Goal: Task Accomplishment & Management: Use online tool/utility

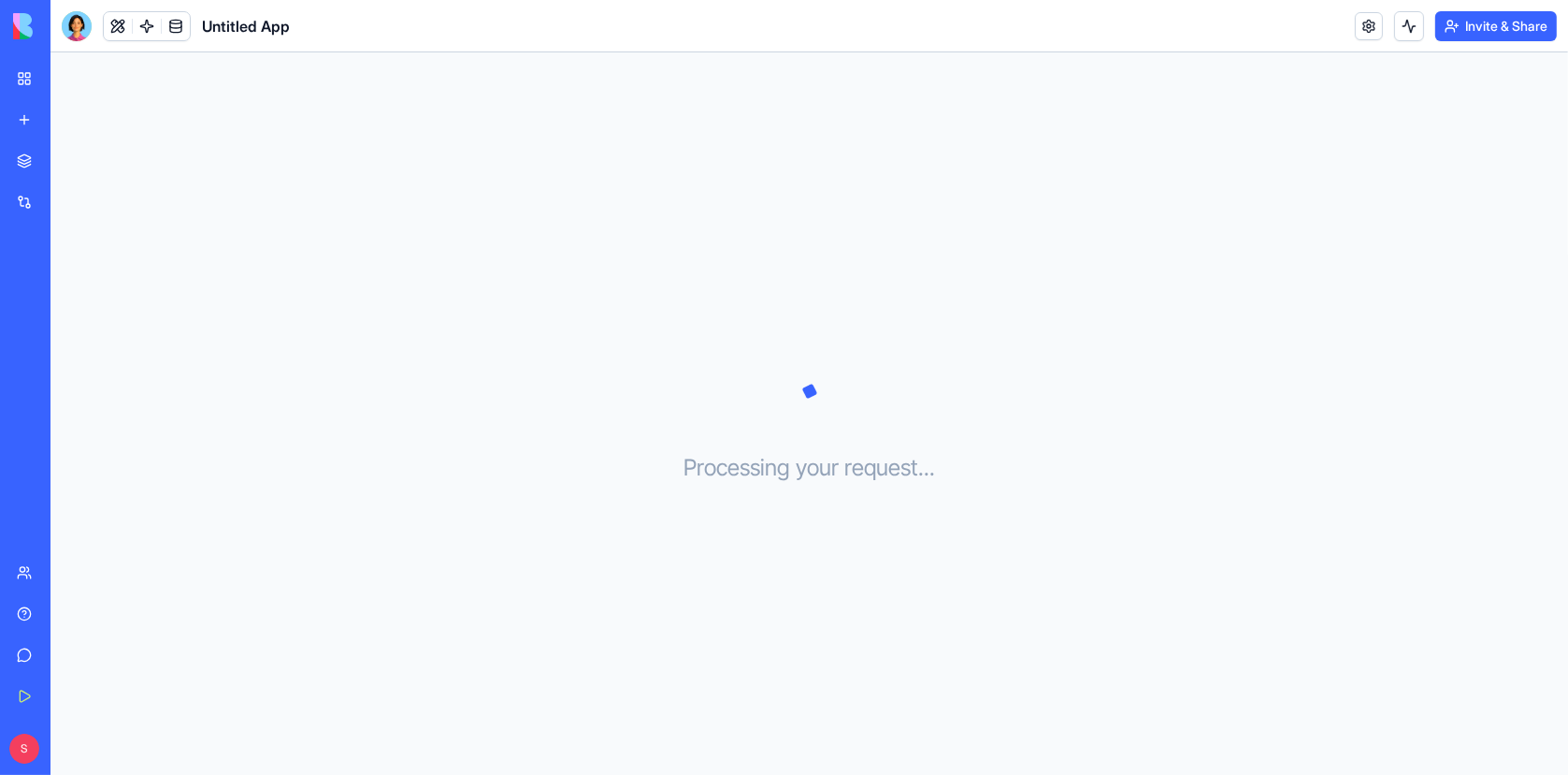
click at [802, 395] on icon at bounding box center [809, 391] width 94 height 94
click at [815, 398] on icon at bounding box center [808, 390] width 31 height 31
click at [811, 399] on icon at bounding box center [809, 391] width 32 height 32
click at [811, 399] on icon at bounding box center [809, 391] width 94 height 94
drag, startPoint x: 811, startPoint y: 399, endPoint x: 851, endPoint y: 436, distance: 54.5
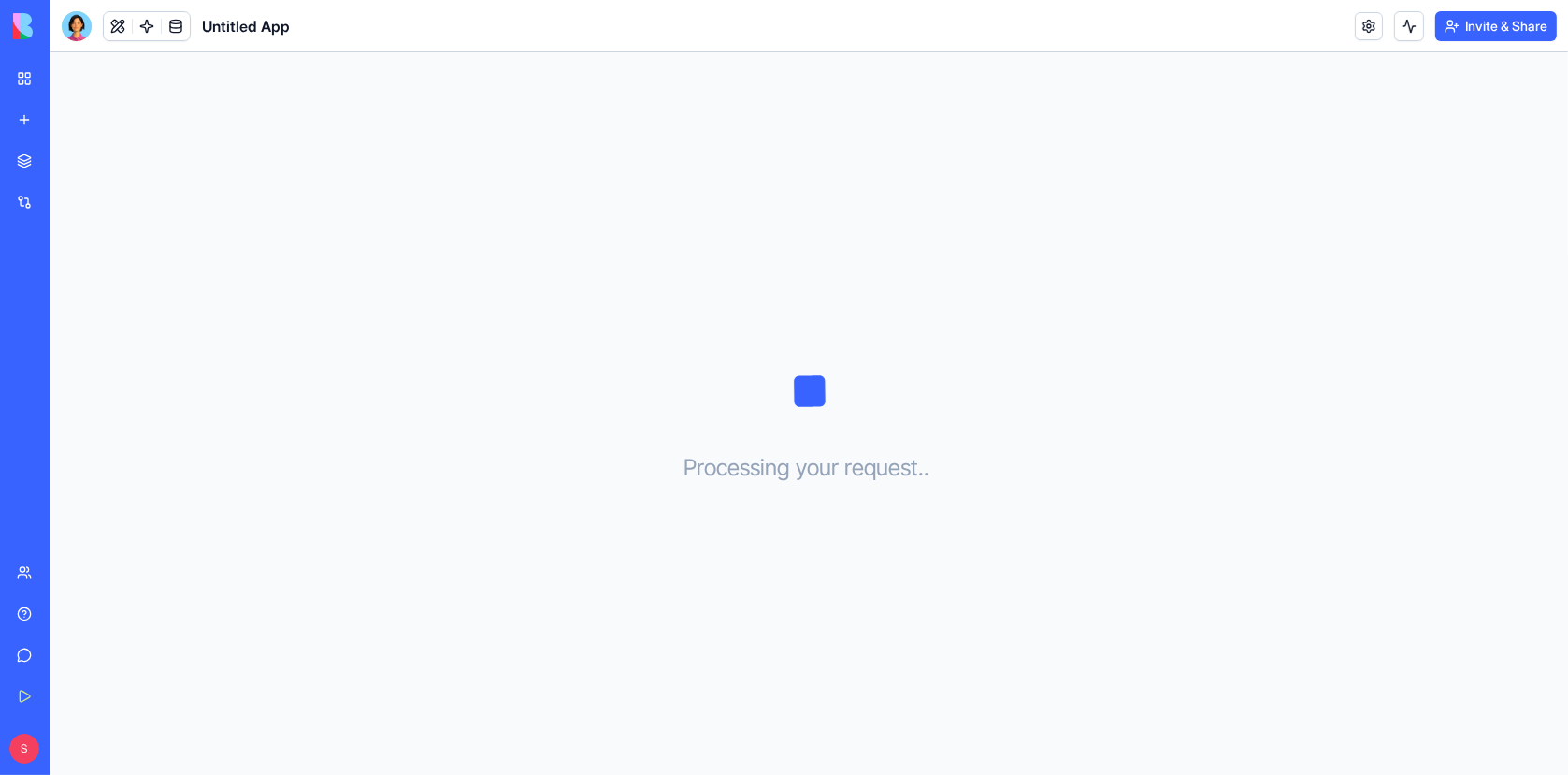
click at [857, 436] on div "Processing your request . . ." at bounding box center [809, 413] width 1518 height 722
click at [844, 449] on div "Processing your request . . ." at bounding box center [809, 413] width 1518 height 722
drag, startPoint x: 839, startPoint y: 475, endPoint x: 863, endPoint y: 474, distance: 24.0
click at [840, 474] on h3 "Processing your request . . ." at bounding box center [809, 468] width 252 height 30
click at [930, 464] on span "." at bounding box center [933, 468] width 6 height 30
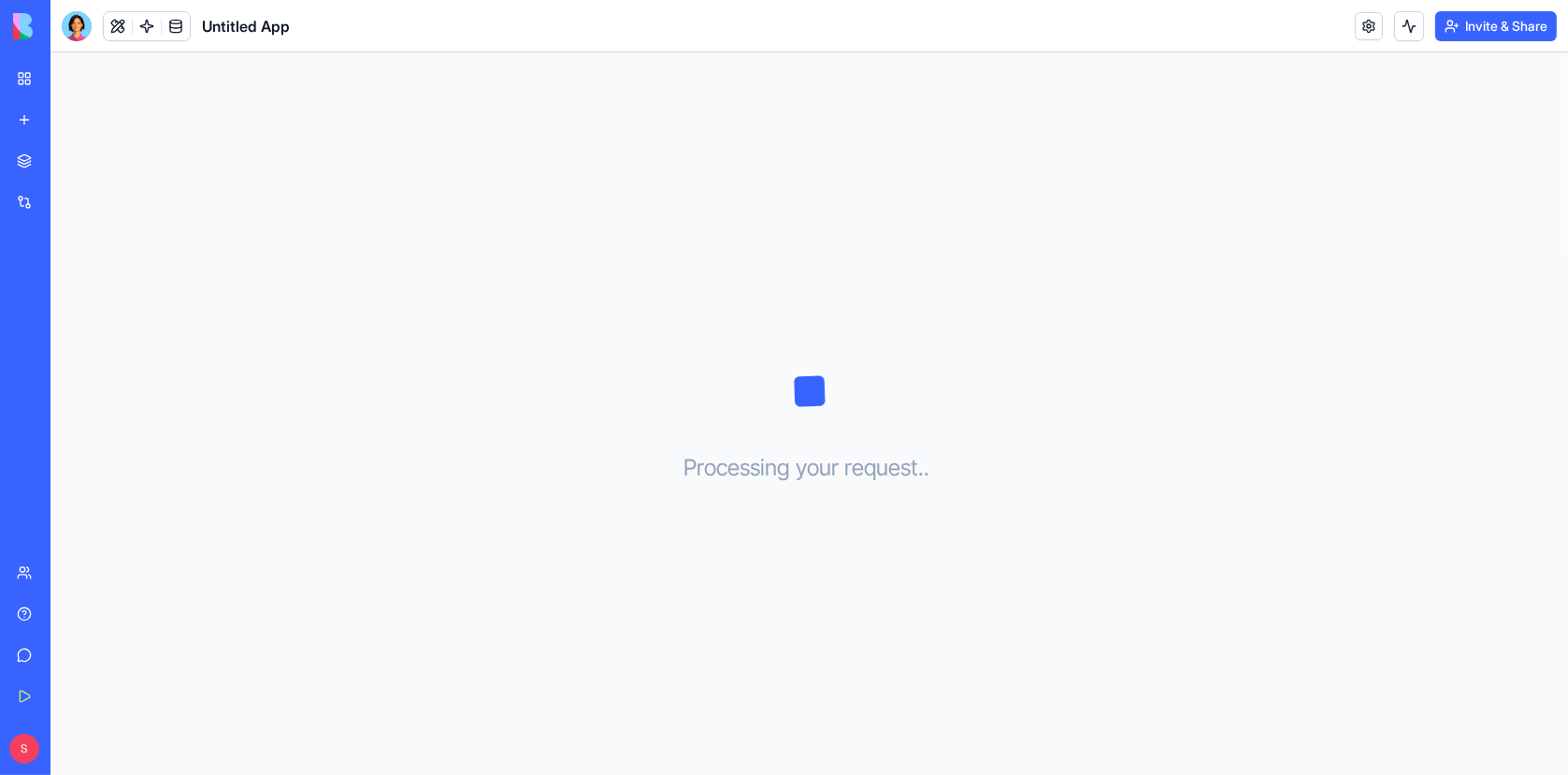
click at [907, 464] on h3 "Processing your request . . ." at bounding box center [809, 468] width 252 height 30
click at [860, 413] on div "Processing your request . . ." at bounding box center [809, 413] width 1518 height 722
click at [810, 397] on icon at bounding box center [809, 391] width 94 height 94
click at [804, 388] on icon at bounding box center [808, 391] width 31 height 31
